Goal: Task Accomplishment & Management: Use online tool/utility

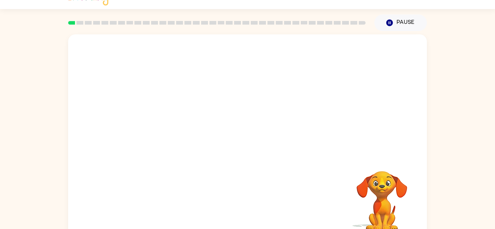
scroll to position [25, 0]
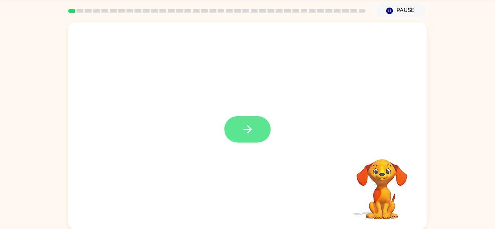
click at [249, 132] on icon "button" at bounding box center [247, 129] width 8 height 8
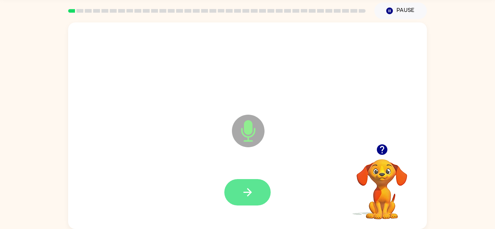
click at [245, 202] on button "button" at bounding box center [247, 192] width 46 height 26
click at [254, 198] on button "button" at bounding box center [247, 192] width 46 height 26
click at [252, 192] on icon "button" at bounding box center [247, 192] width 13 height 13
click at [244, 188] on icon "button" at bounding box center [247, 192] width 13 height 13
click at [253, 190] on icon "button" at bounding box center [247, 192] width 13 height 13
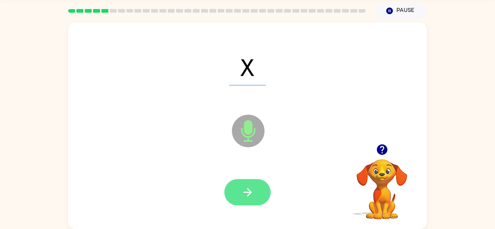
click at [240, 198] on button "button" at bounding box center [247, 192] width 46 height 26
click at [251, 188] on icon "button" at bounding box center [247, 192] width 13 height 13
click at [249, 187] on icon "button" at bounding box center [247, 192] width 13 height 13
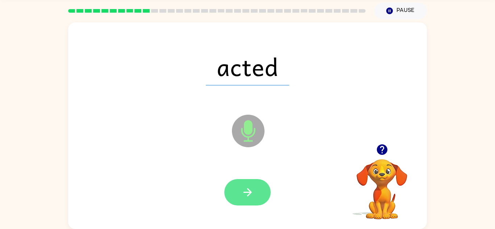
click at [244, 193] on icon "button" at bounding box center [247, 192] width 13 height 13
click at [246, 200] on button "button" at bounding box center [247, 192] width 46 height 26
click at [258, 189] on button "button" at bounding box center [247, 192] width 46 height 26
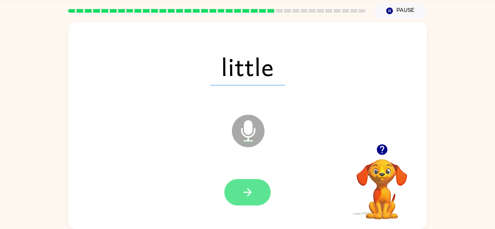
click at [265, 188] on button "button" at bounding box center [247, 192] width 46 height 26
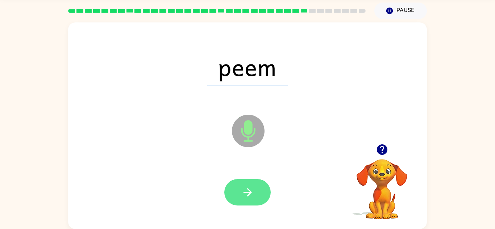
click at [260, 199] on button "button" at bounding box center [247, 192] width 46 height 26
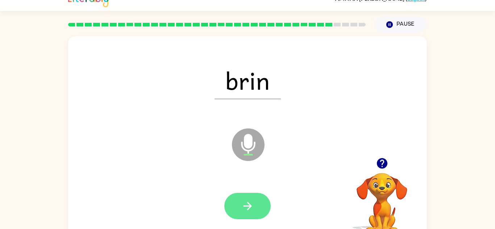
scroll to position [13, 0]
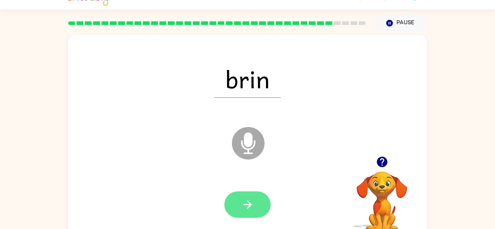
click at [239, 206] on button "button" at bounding box center [247, 205] width 46 height 26
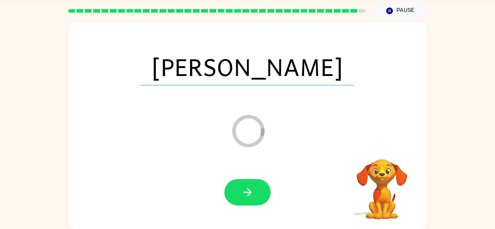
scroll to position [12, 0]
